Goal: Find specific page/section: Locate a particular part of the current website

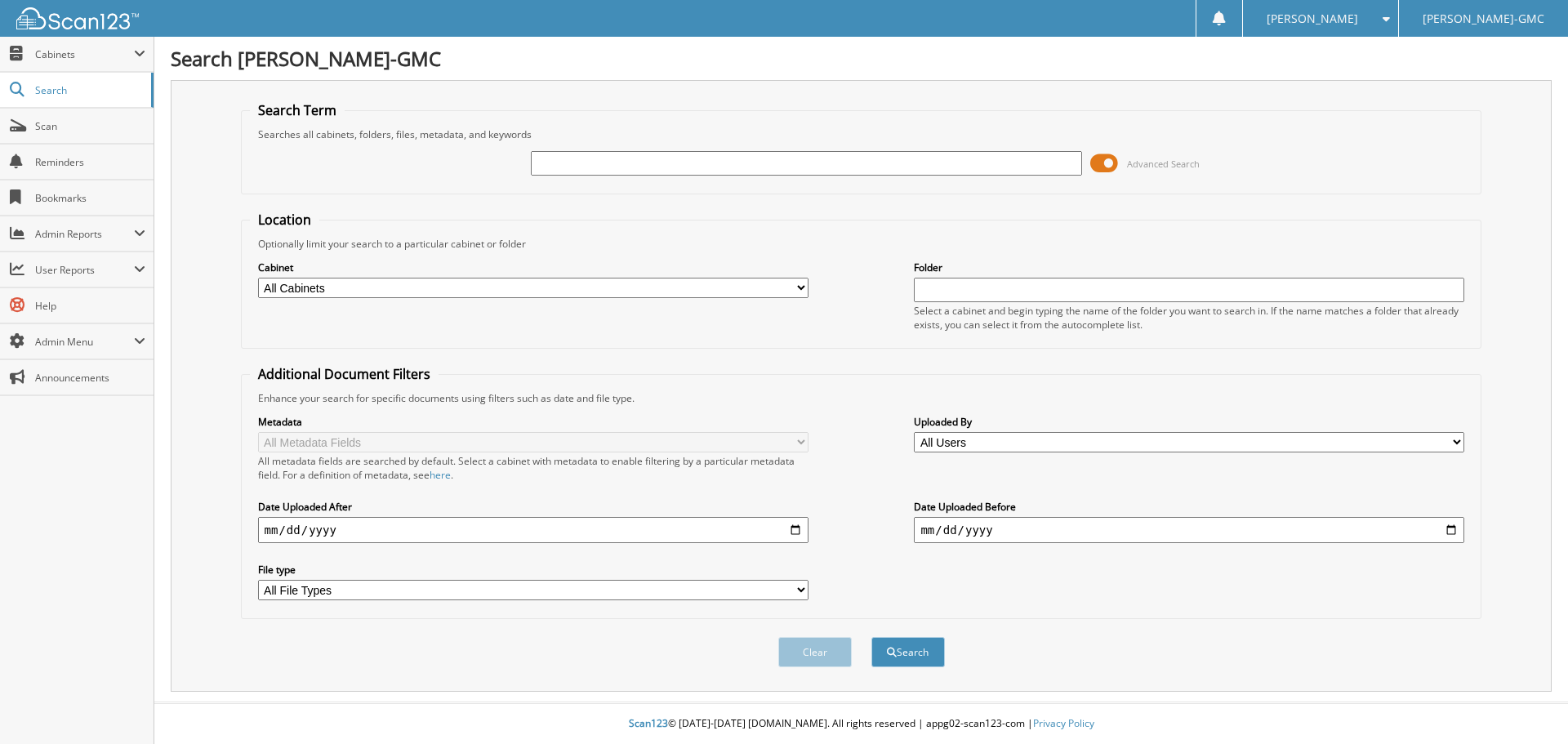
click at [555, 171] on input "text" at bounding box center [806, 163] width 551 height 24
type input "l"
type input "132326"
click at [872, 638] on button "Search" at bounding box center [908, 653] width 74 height 30
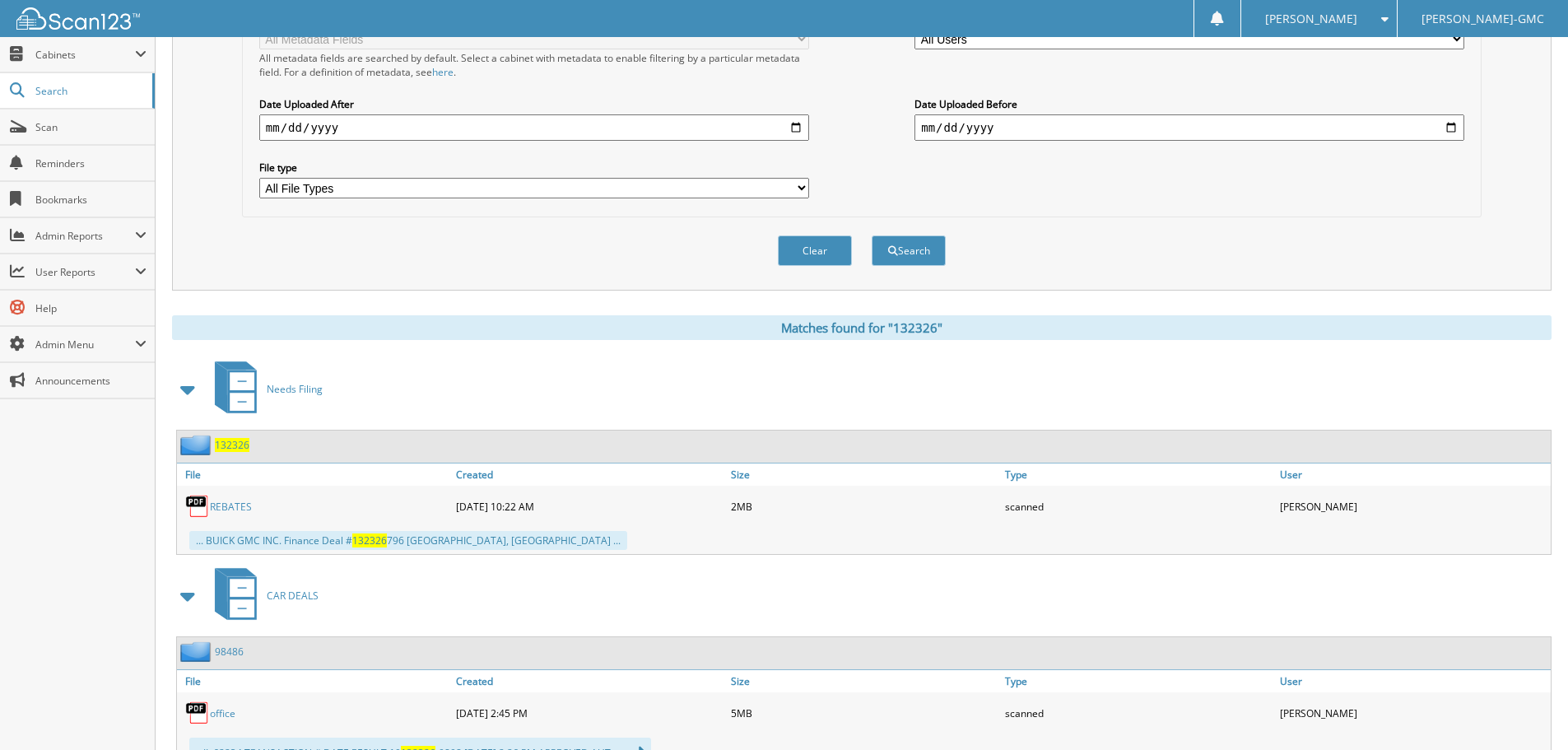
scroll to position [412, 0]
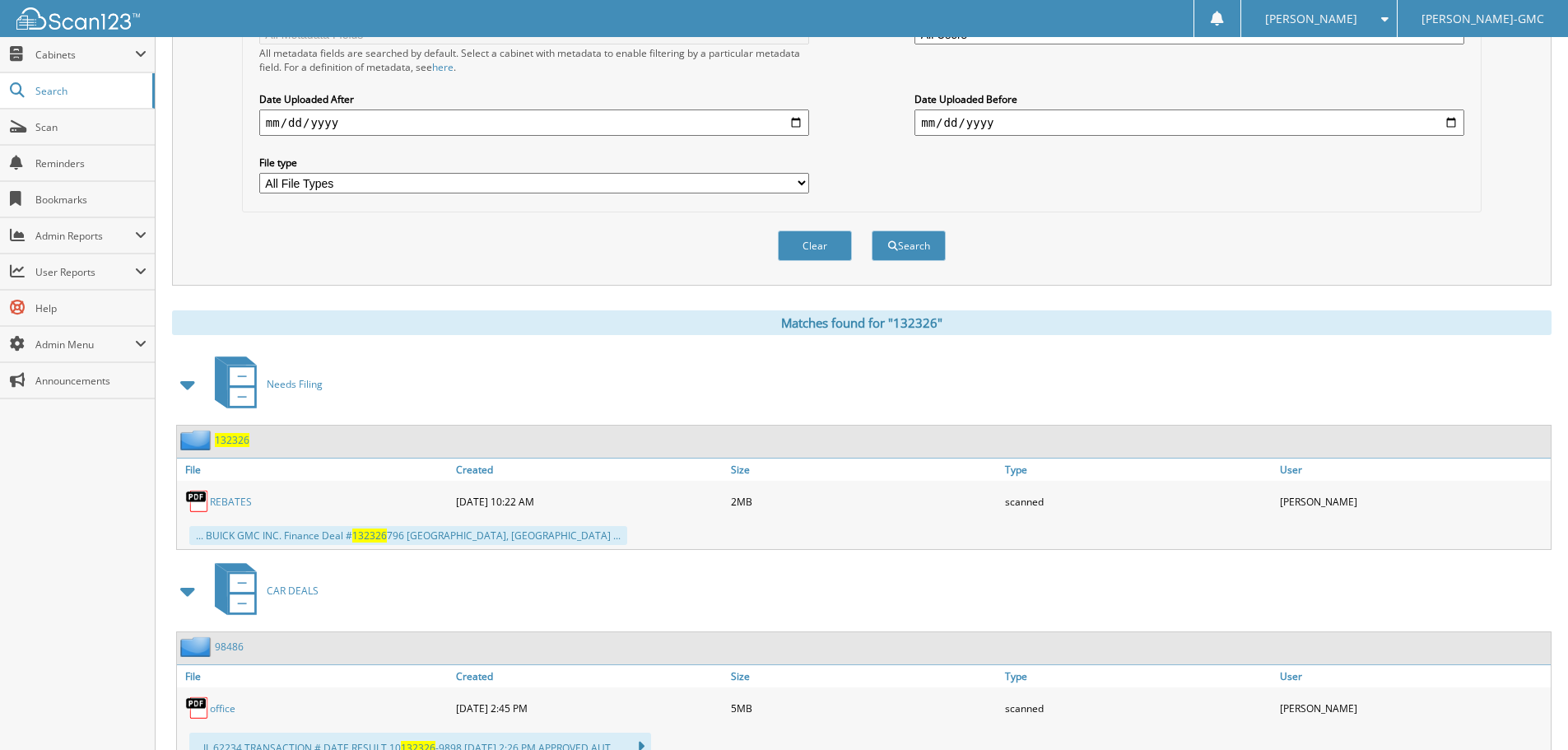
click at [241, 444] on span "132326" at bounding box center [231, 439] width 35 height 14
